Goal: Task Accomplishment & Management: Manage account settings

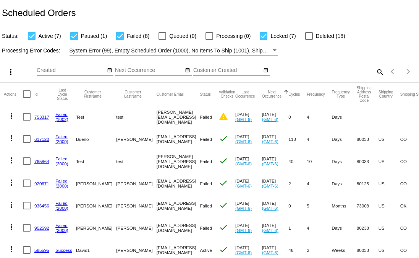
click at [39, 36] on span "Active (7)" at bounding box center [50, 35] width 23 height 9
click at [32, 40] on input "Active (7)" at bounding box center [31, 40] width 0 height 0
checkbox input "false"
click at [81, 36] on span "Paused (1)" at bounding box center [94, 35] width 26 height 9
click at [74, 40] on input "Paused (1)" at bounding box center [74, 40] width 0 height 0
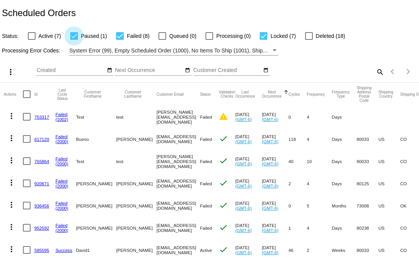
checkbox input "false"
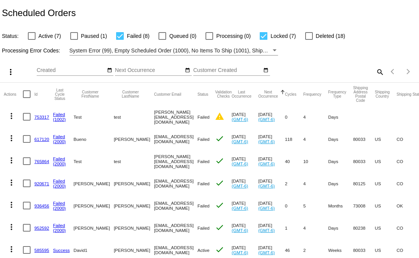
click at [43, 138] on link "617120" at bounding box center [41, 138] width 15 height 5
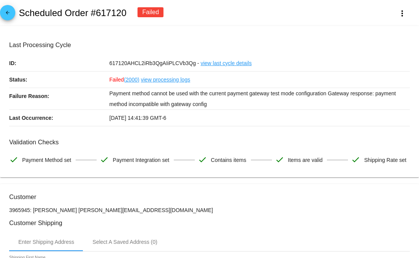
drag, startPoint x: 107, startPoint y: 77, endPoint x: 132, endPoint y: 77, distance: 25.2
click at [125, 77] on div "Status: Failed (2000) view processing logs" at bounding box center [209, 79] width 401 height 16
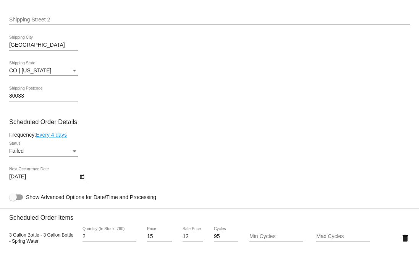
scroll to position [355, 0]
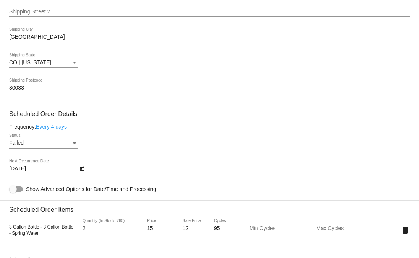
click at [48, 155] on div "Failed Status" at bounding box center [43, 144] width 69 height 22
click at [49, 146] on div "Failed" at bounding box center [40, 143] width 62 height 6
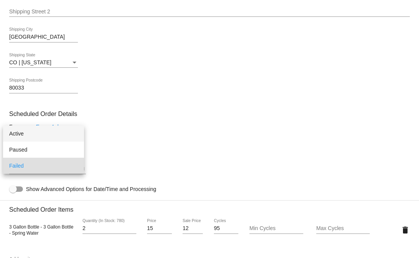
click at [30, 130] on span "Active" at bounding box center [43, 133] width 69 height 16
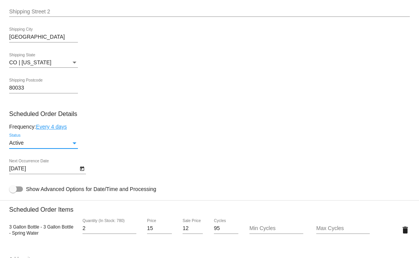
click at [79, 172] on button "Open calendar" at bounding box center [82, 168] width 8 height 8
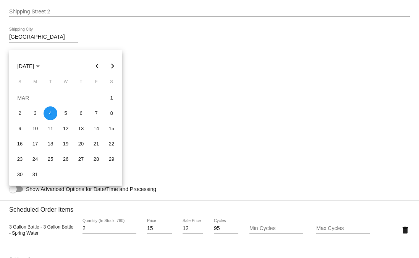
click at [111, 65] on button "Next month" at bounding box center [112, 65] width 15 height 15
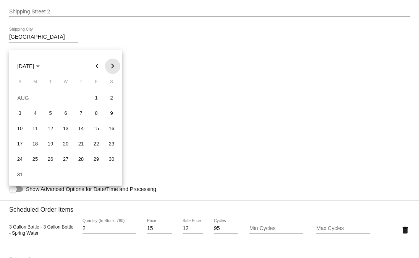
click at [111, 65] on button "Next month" at bounding box center [112, 65] width 15 height 15
click at [192, 125] on div at bounding box center [209, 129] width 419 height 258
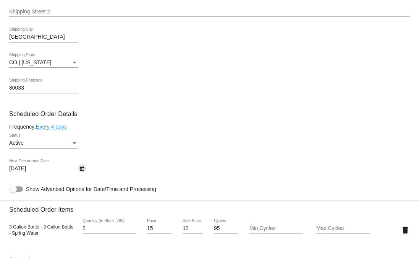
click at [83, 173] on icon "Open calendar" at bounding box center [81, 168] width 5 height 9
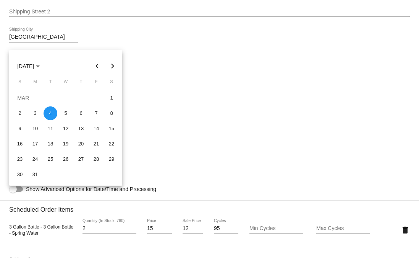
click at [115, 63] on button "Next month" at bounding box center [112, 65] width 15 height 15
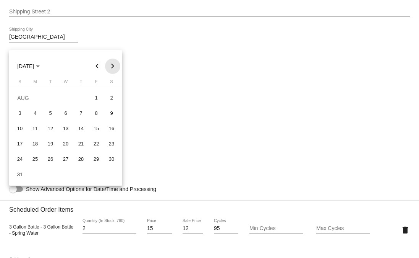
click at [115, 63] on button "Next month" at bounding box center [112, 65] width 15 height 15
click at [97, 159] on div "26" at bounding box center [96, 159] width 14 height 14
type input "[DATE]"
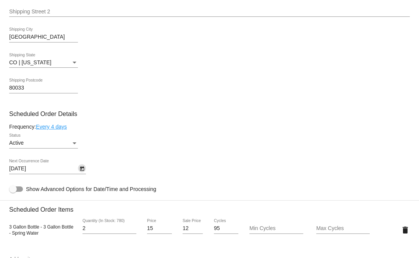
scroll to position [717, 0]
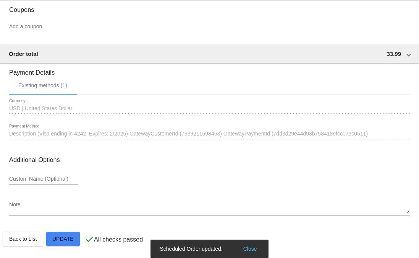
drag, startPoint x: 220, startPoint y: 248, endPoint x: 158, endPoint y: 246, distance: 61.9
click at [158, 246] on snack-bar-container "Scheduled Order updated. Close" at bounding box center [210, 248] width 118 height 18
